Goal: Task Accomplishment & Management: Understand process/instructions

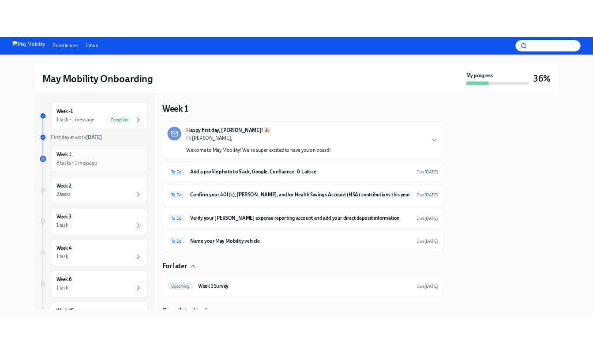
scroll to position [87, 0]
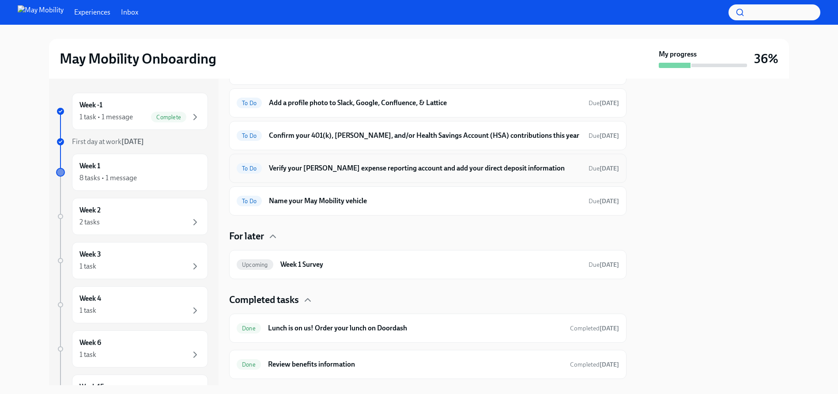
click at [376, 165] on h6 "Verify your [PERSON_NAME] expense reporting account and add your direct deposit…" at bounding box center [425, 168] width 312 height 10
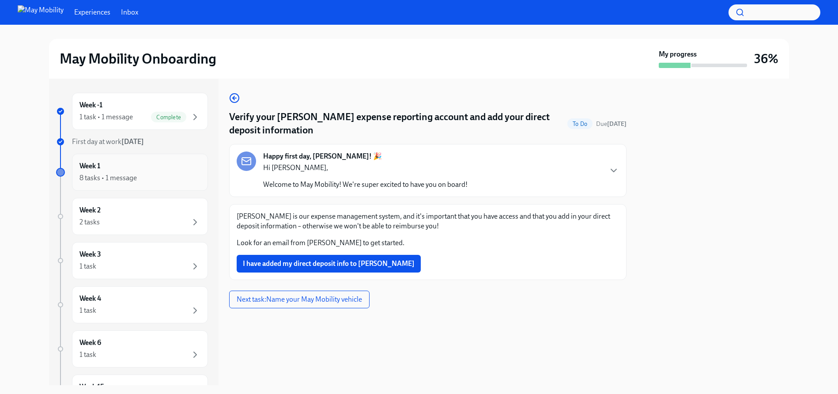
click at [127, 165] on div "Week 1 8 tasks • 1 message" at bounding box center [139, 172] width 121 height 22
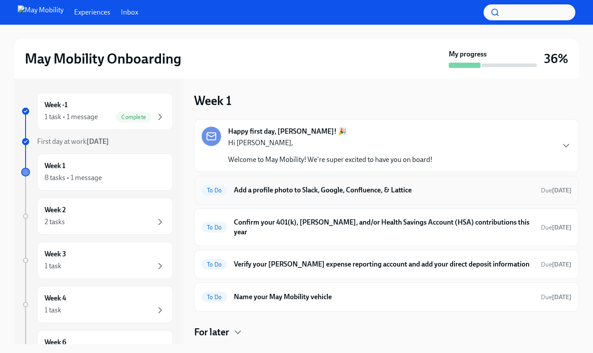
click at [274, 195] on div "To Do Add a profile photo to Slack, Google, Confluence, & Lattice Due [DATE]" at bounding box center [387, 190] width 370 height 14
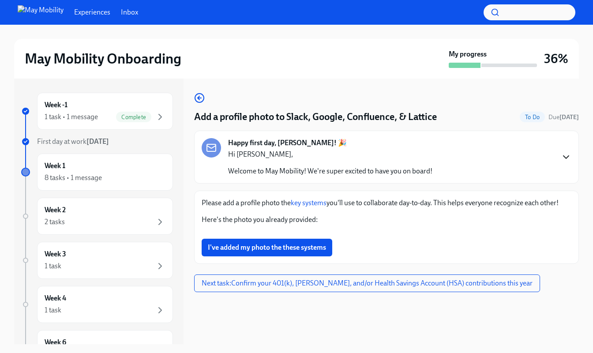
click at [561, 157] on icon "button" at bounding box center [566, 157] width 11 height 11
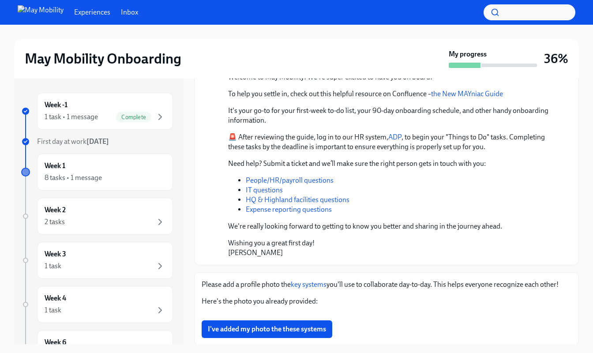
scroll to position [121, 0]
